Goal: Information Seeking & Learning: Learn about a topic

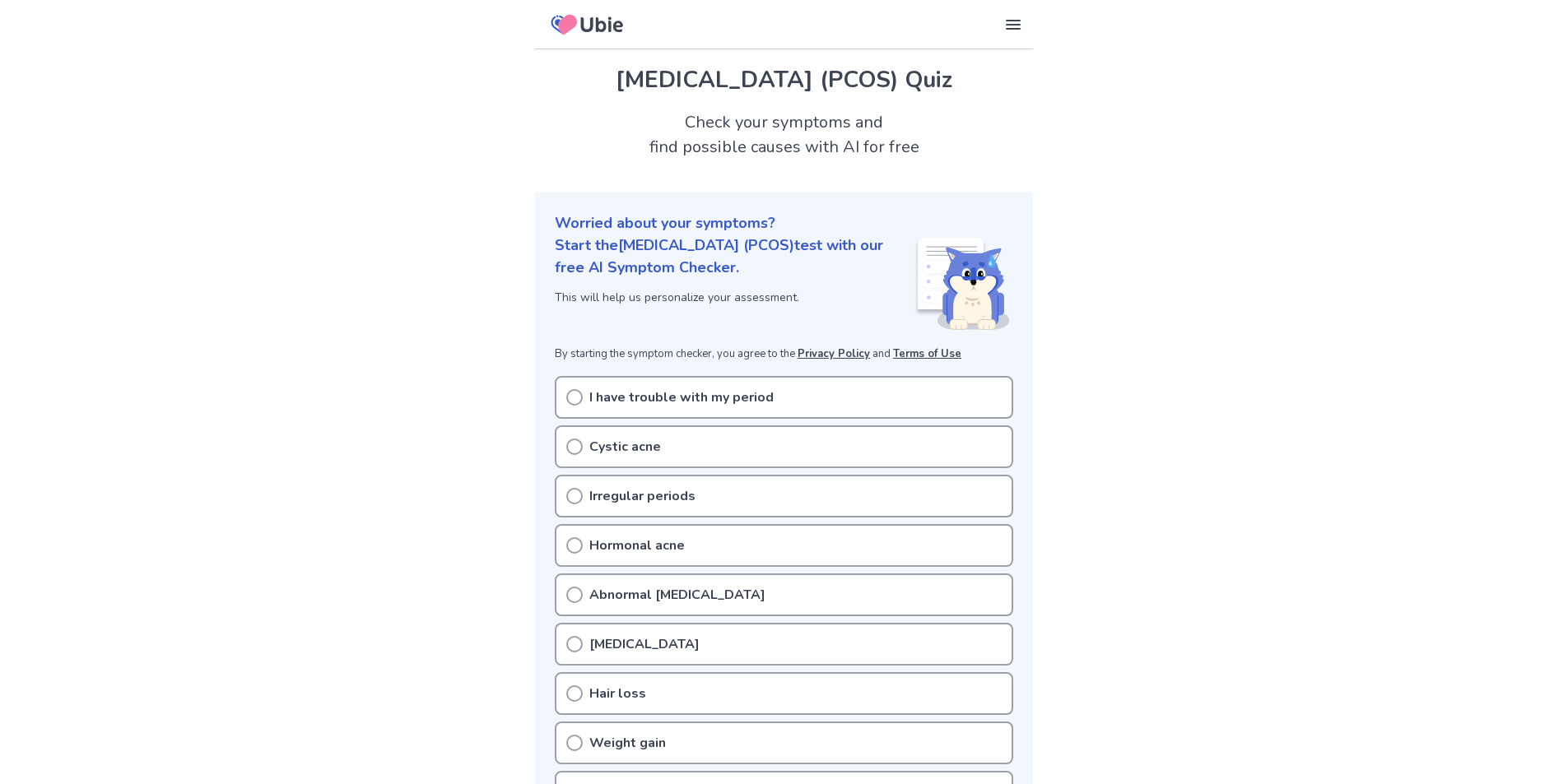
scroll to position [82, 0]
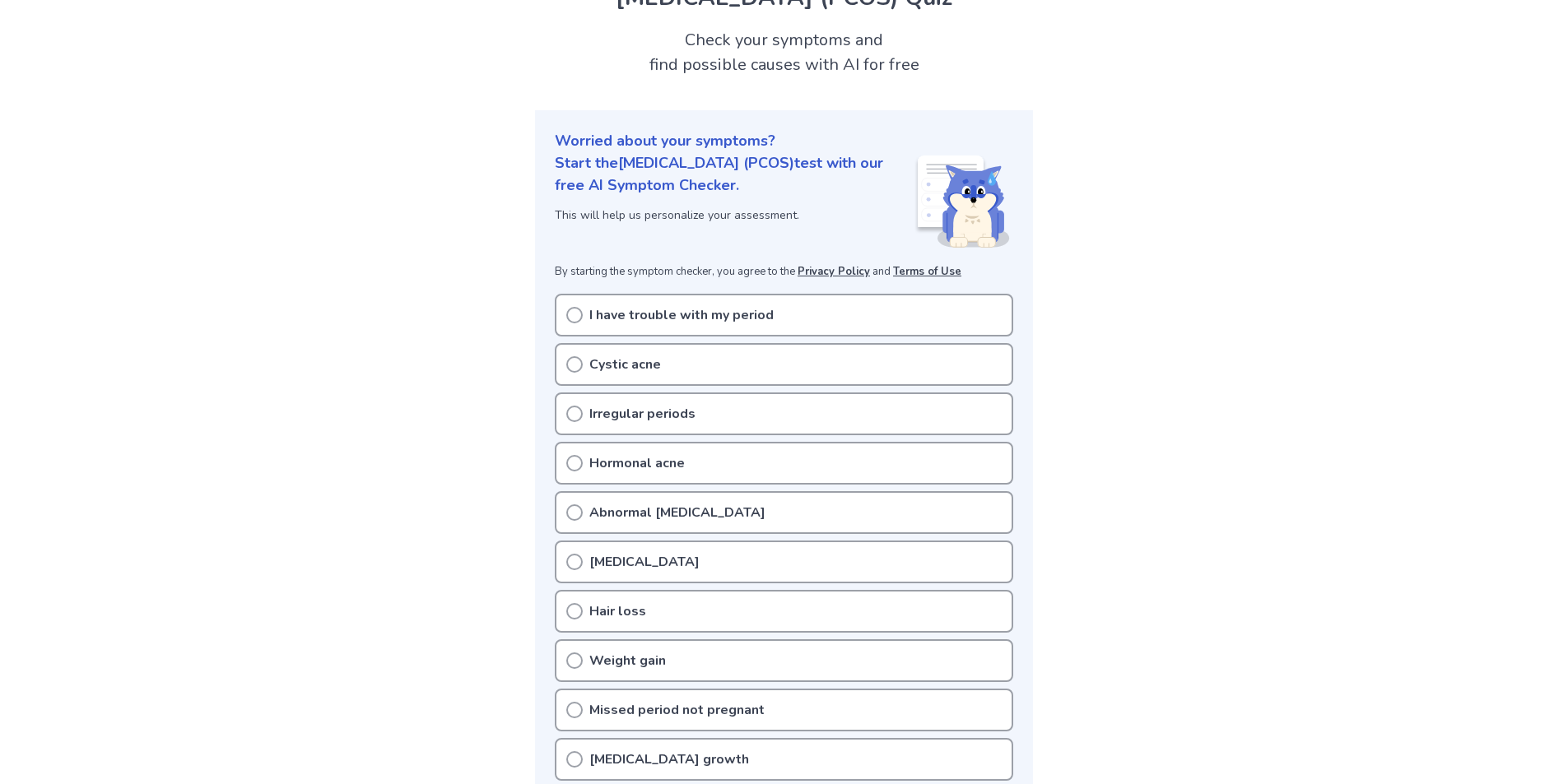
click at [601, 375] on p "Cystic acne" at bounding box center [625, 365] width 72 height 20
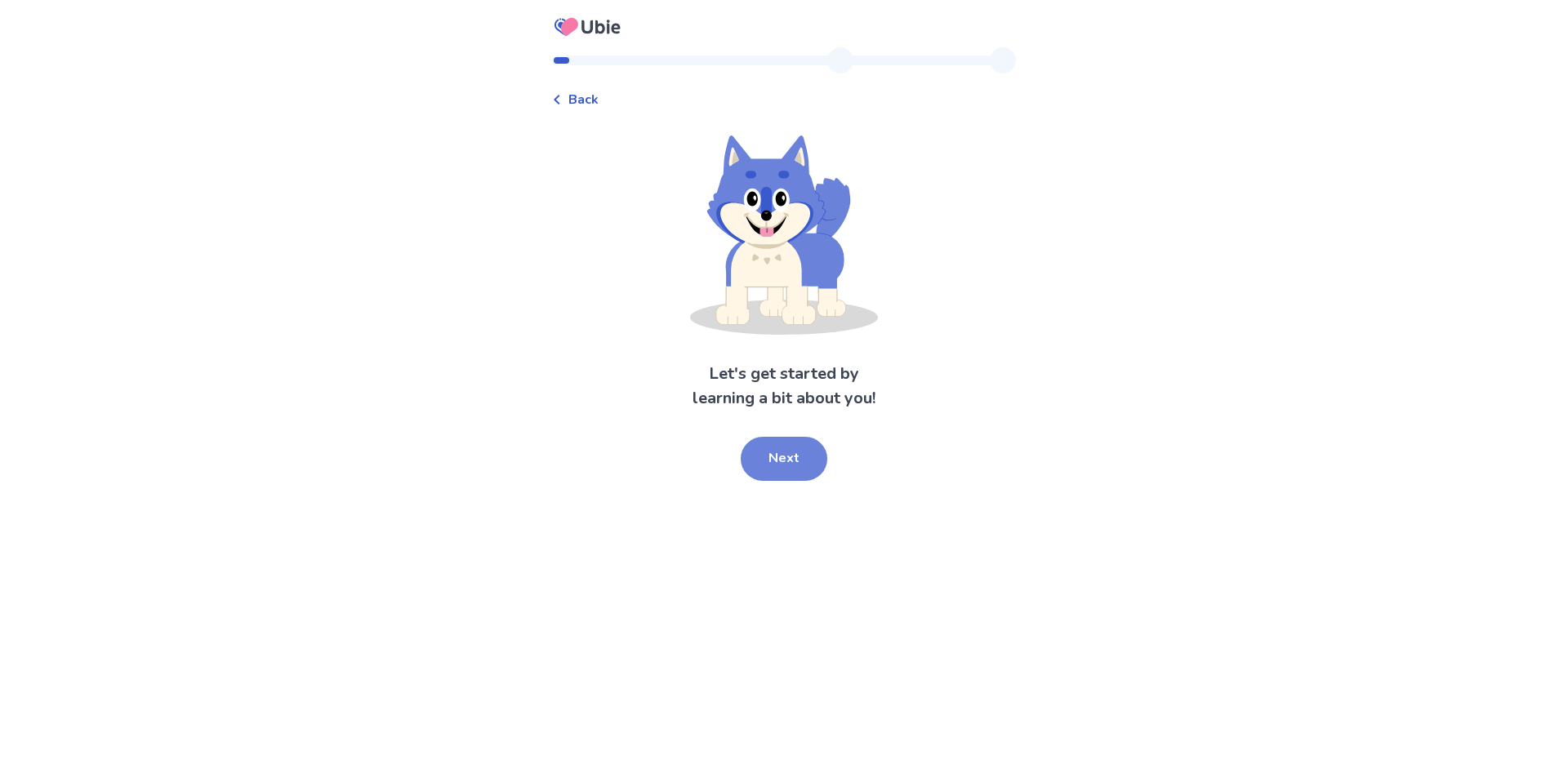
click at [793, 450] on button "Next" at bounding box center [783, 459] width 86 height 45
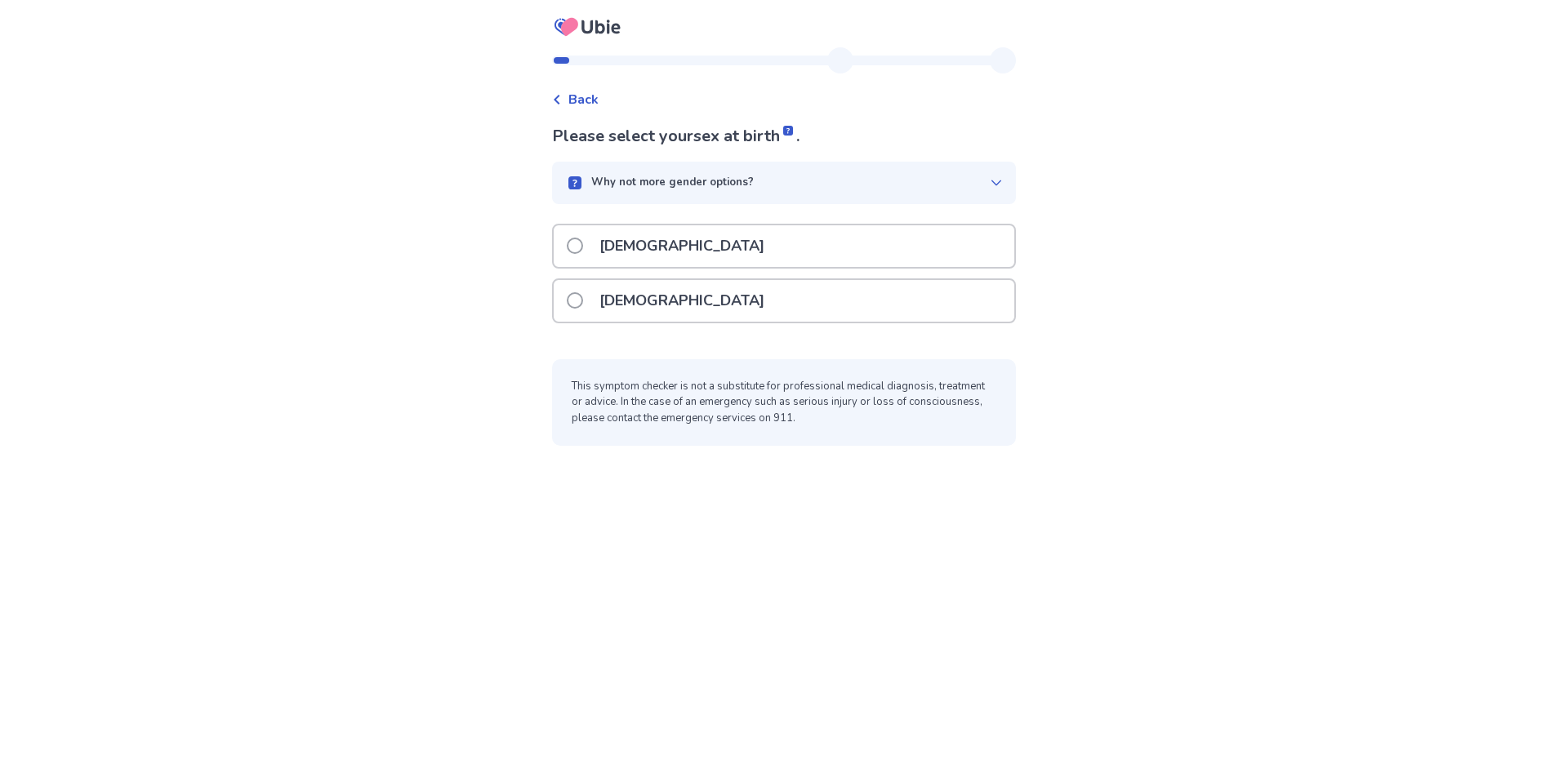
click at [578, 290] on label "[DEMOGRAPHIC_DATA]" at bounding box center [670, 301] width 207 height 42
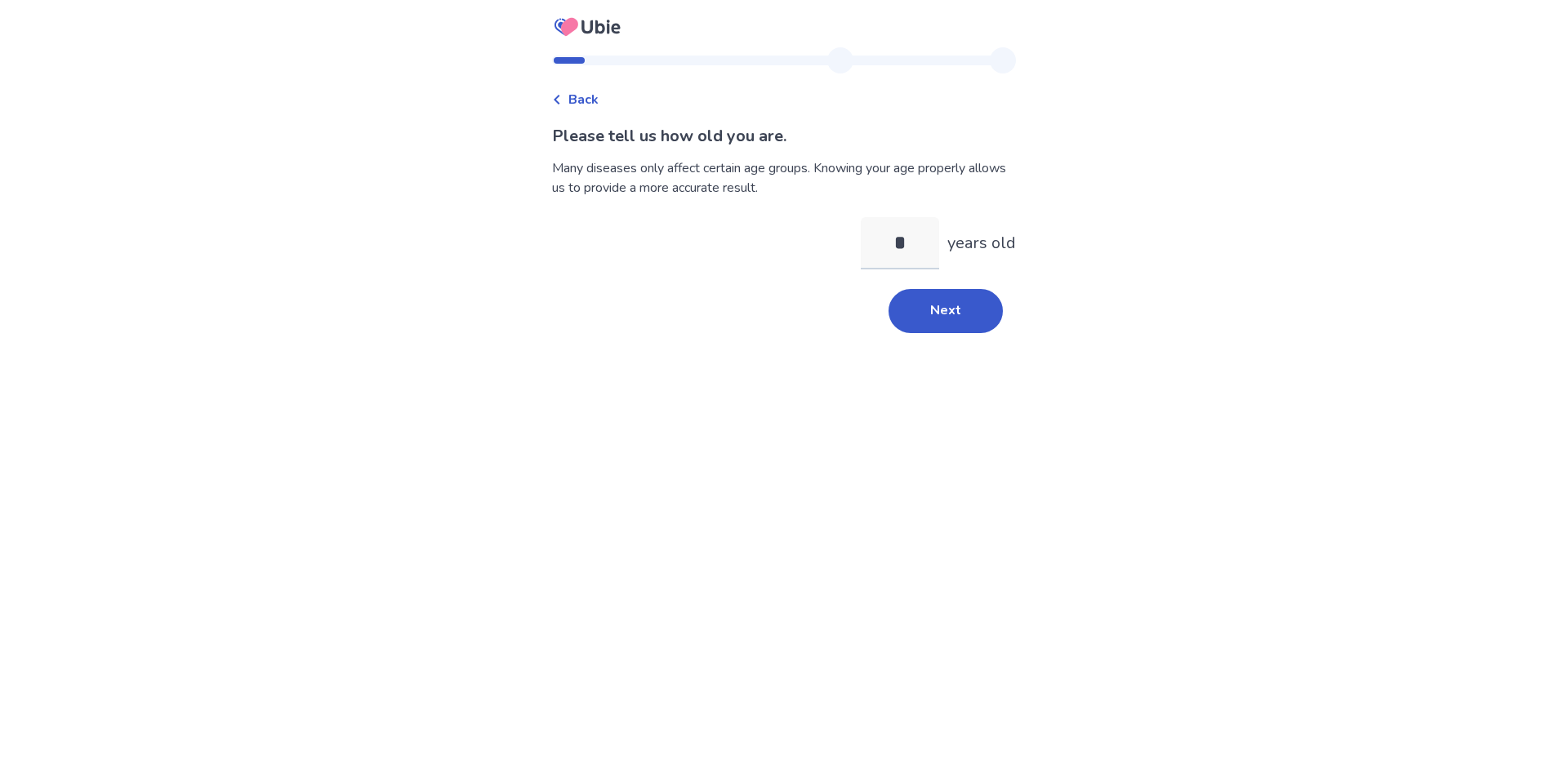
type input "**"
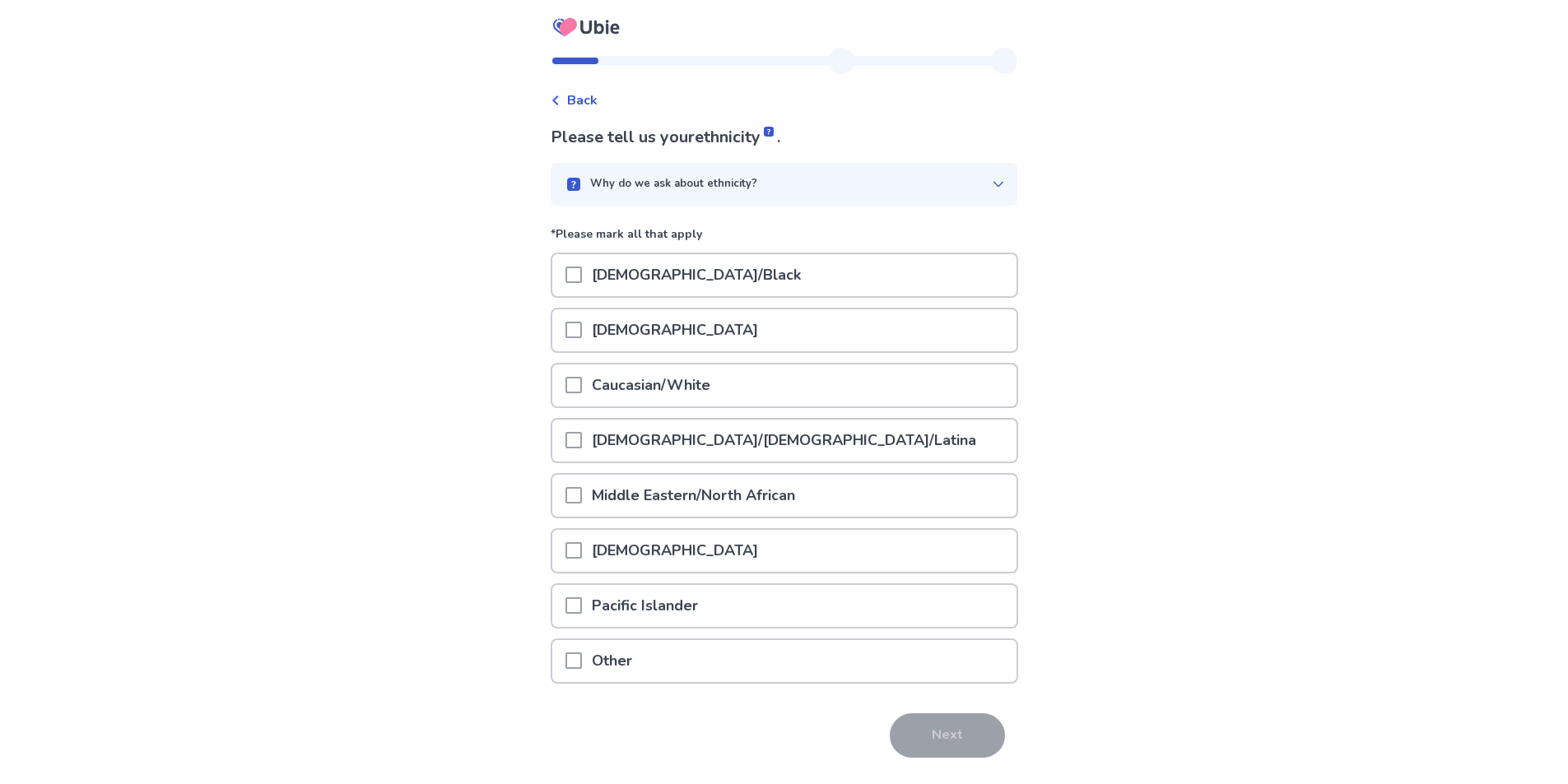
click at [574, 382] on span at bounding box center [573, 385] width 16 height 16
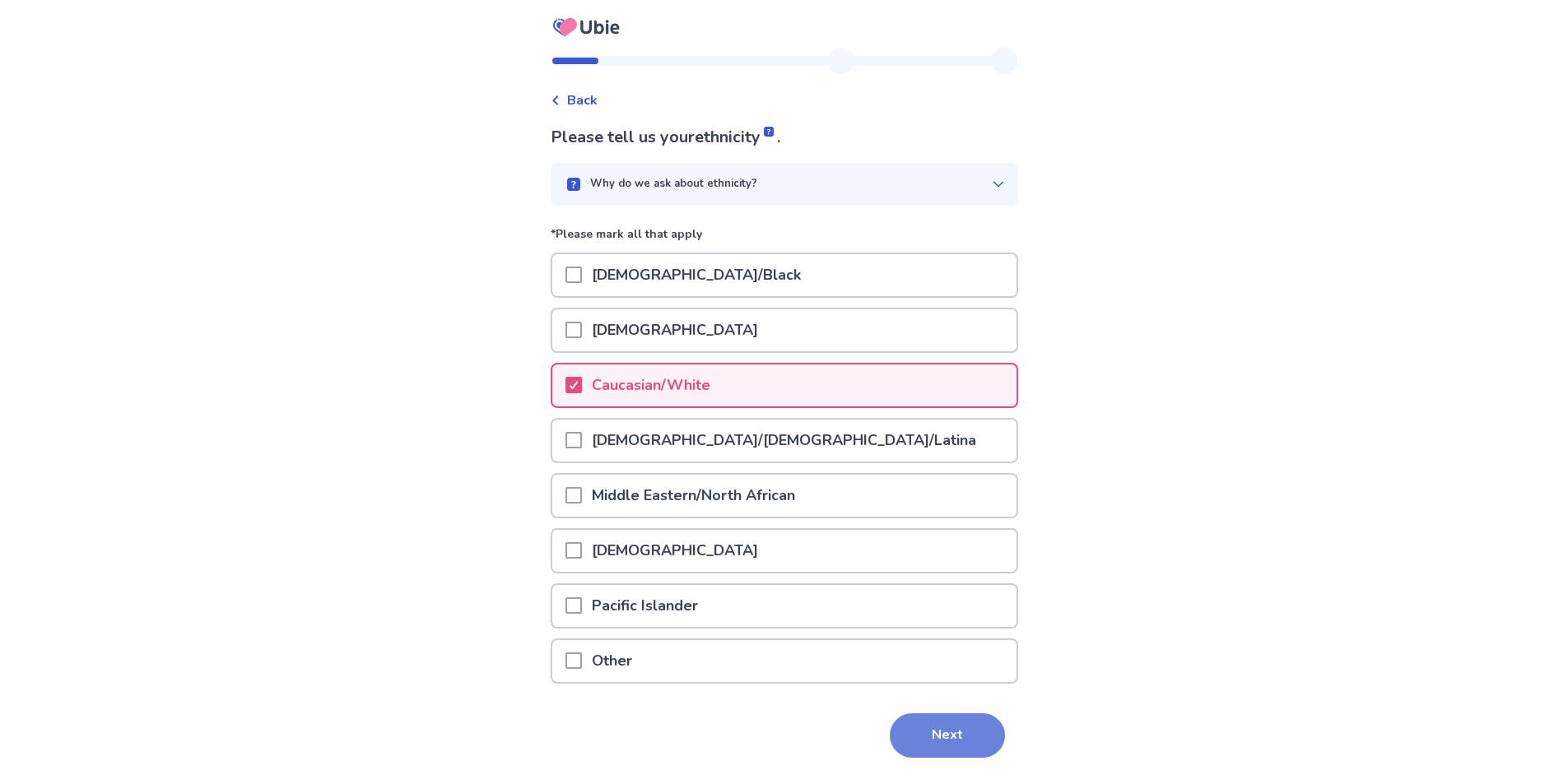
click at [908, 725] on button "Next" at bounding box center [947, 735] width 115 height 45
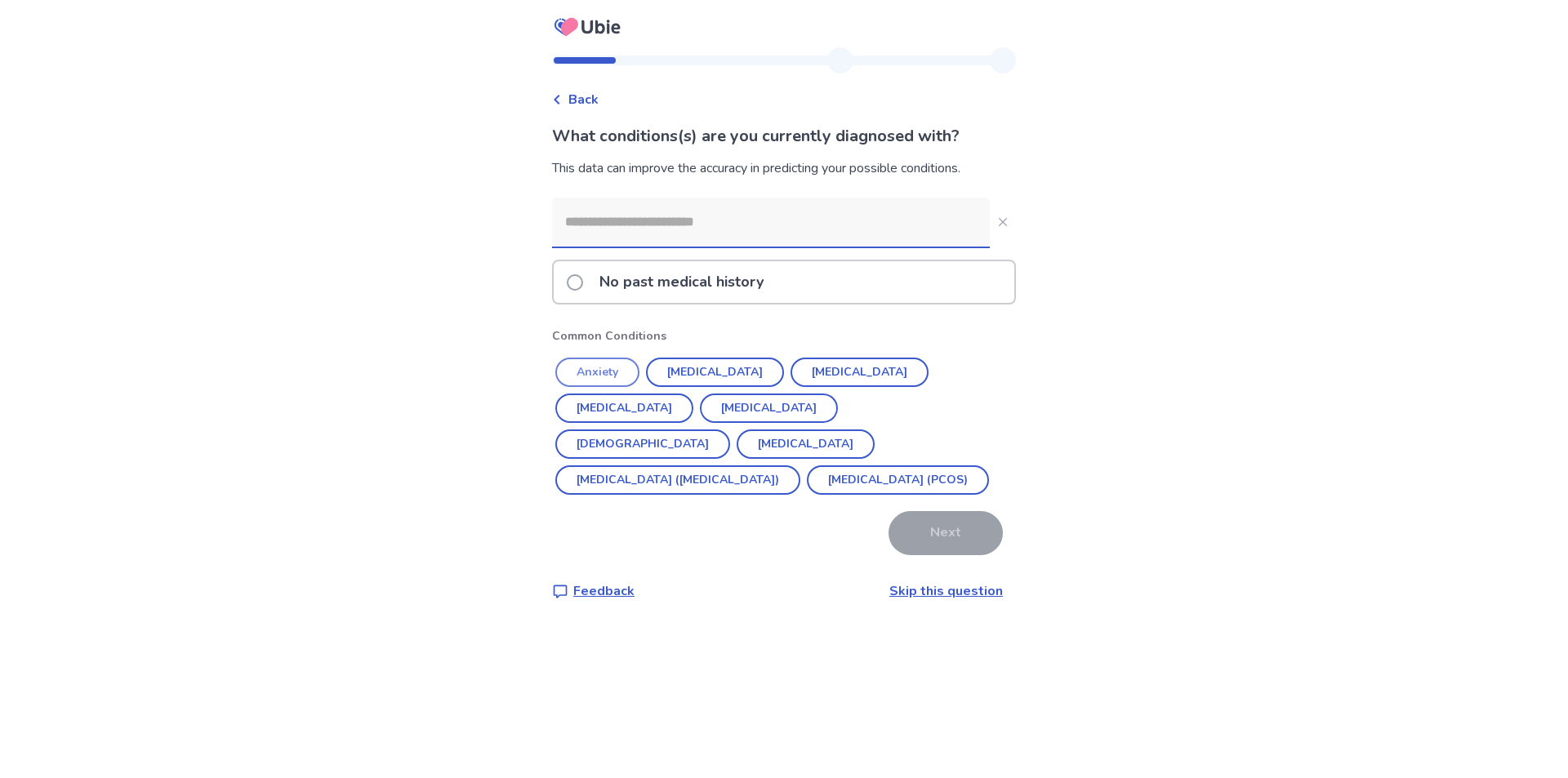
click at [633, 369] on button "Anxiety" at bounding box center [597, 373] width 84 height 30
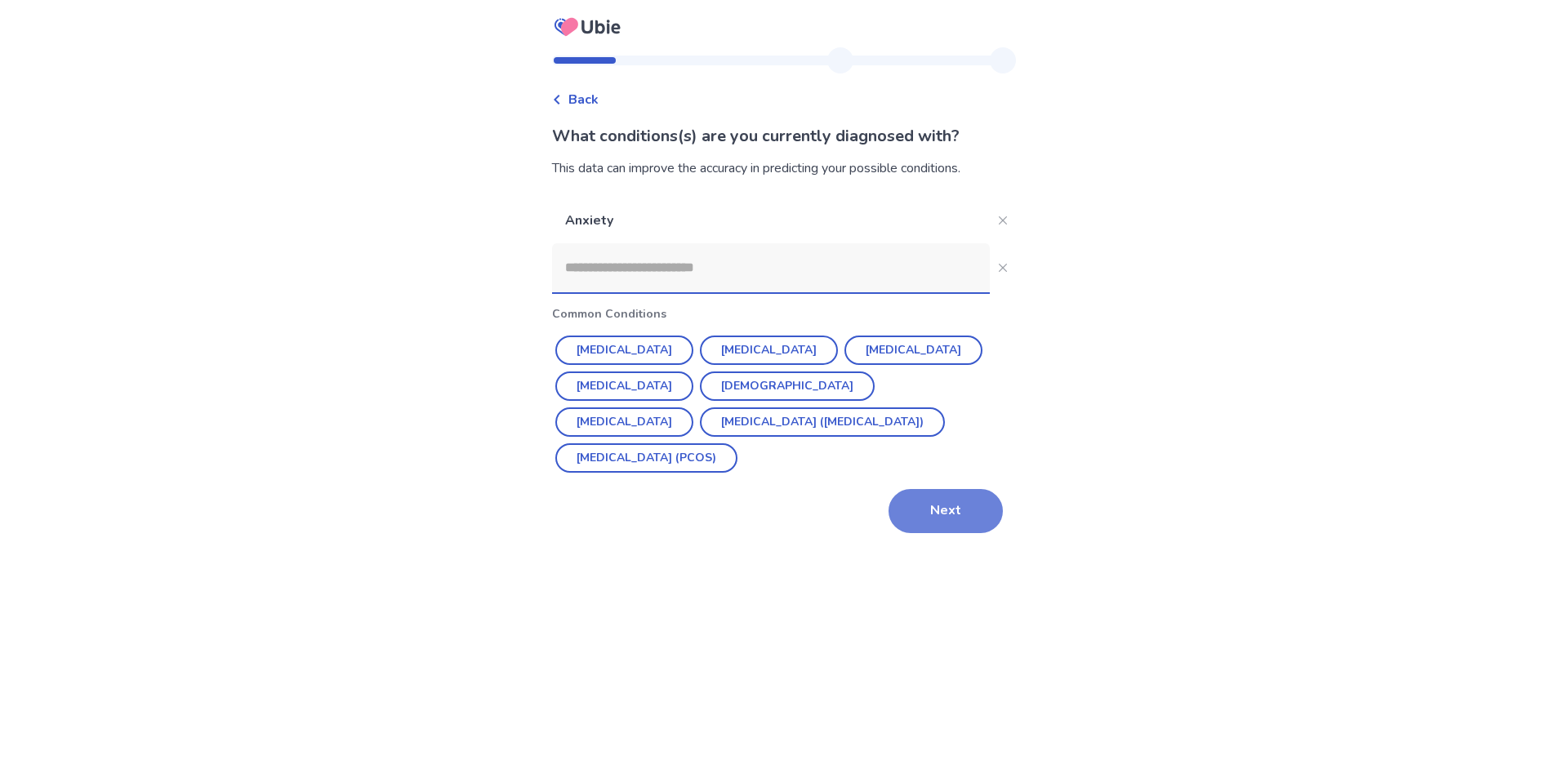
click at [960, 513] on button "Next" at bounding box center [946, 511] width 114 height 45
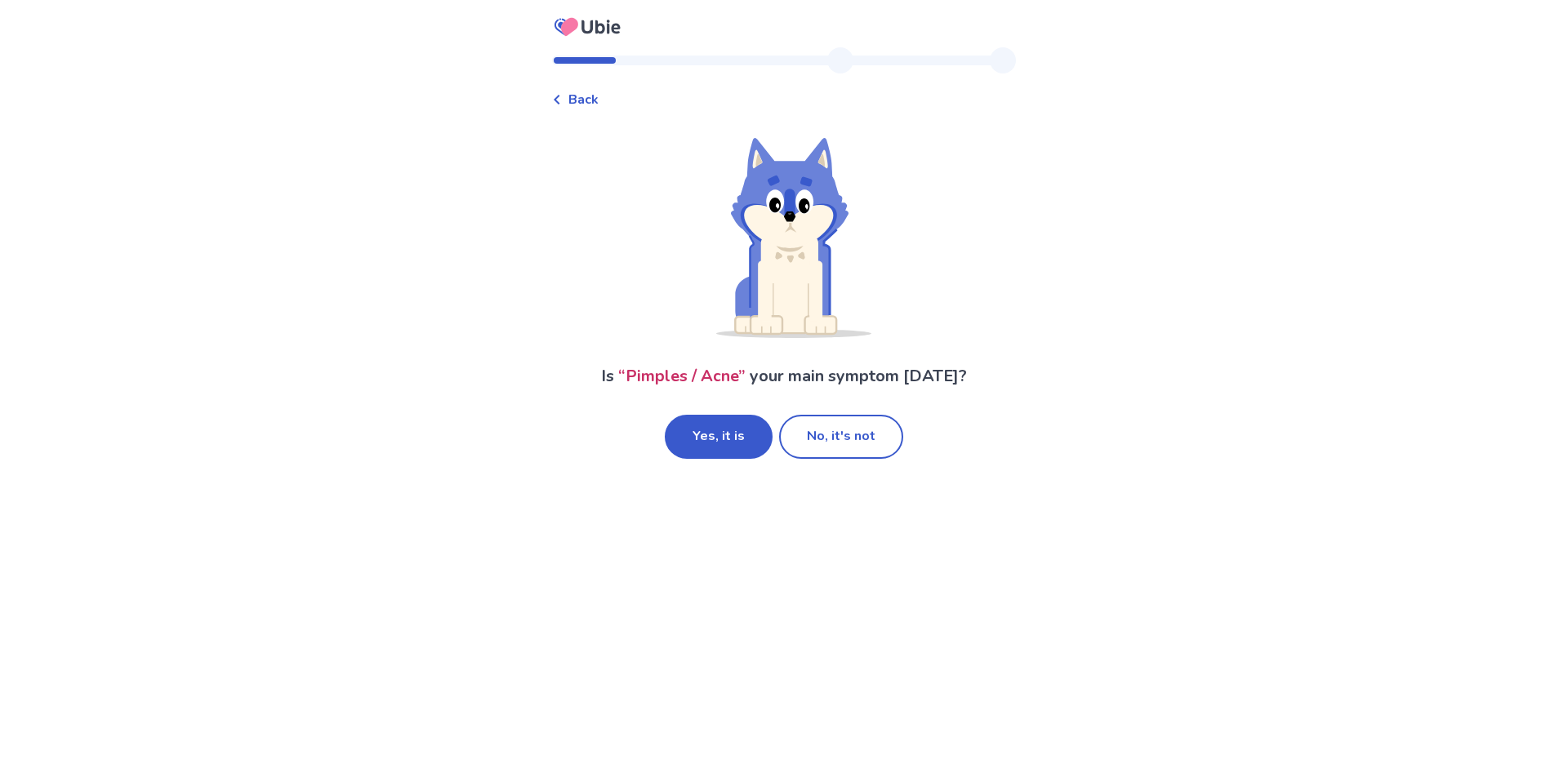
click at [841, 394] on div "Is “ Pimples / Acne ” your main symptom today? Yes, it is No, it's not" at bounding box center [784, 297] width 464 height 323
click at [838, 430] on button "No, it's not" at bounding box center [840, 437] width 124 height 45
